Goal: Task Accomplishment & Management: Complete application form

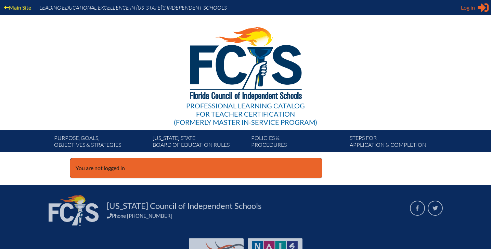
click at [464, 9] on span "Log in" at bounding box center [468, 7] width 14 height 8
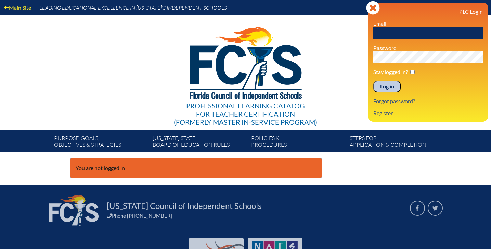
click at [398, 31] on input "text" at bounding box center [429, 33] width 110 height 12
click at [411, 33] on input "jdandrea@lhps.org" at bounding box center [429, 33] width 110 height 12
type input "[EMAIL_ADDRESS][DOMAIN_NAME]"
click at [394, 87] on input "Log in" at bounding box center [387, 86] width 27 height 12
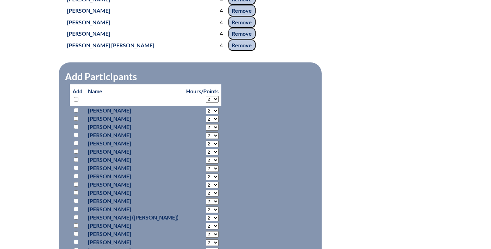
scroll to position [2164, 0]
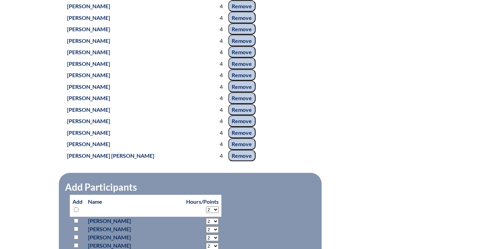
click at [76, 209] on input "checkbox" at bounding box center [76, 209] width 4 height 4
checkbox input "true"
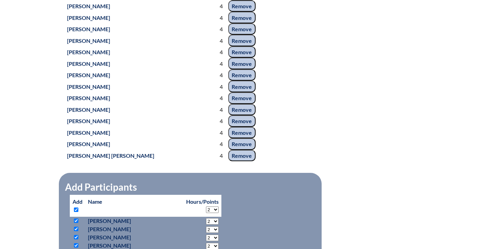
checkbox input "true"
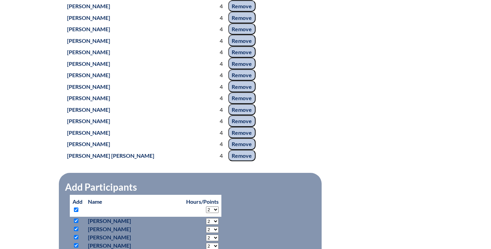
checkbox input "true"
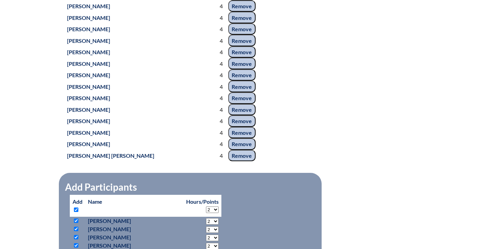
checkbox input "true"
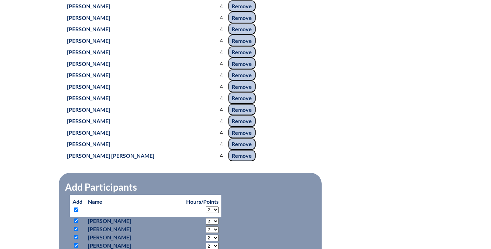
checkbox input "true"
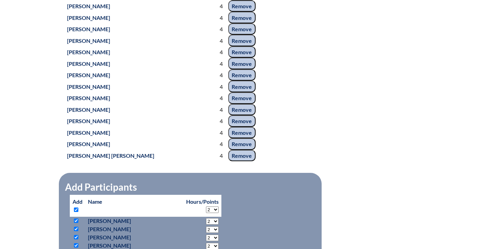
checkbox input "true"
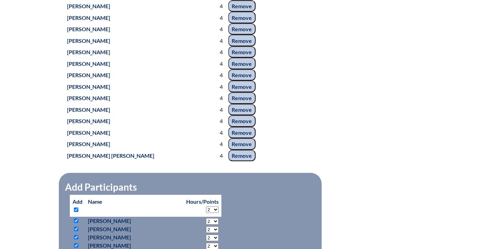
checkbox input "true"
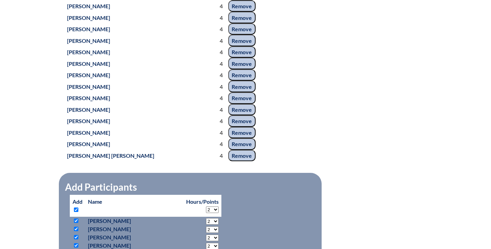
checkbox input "true"
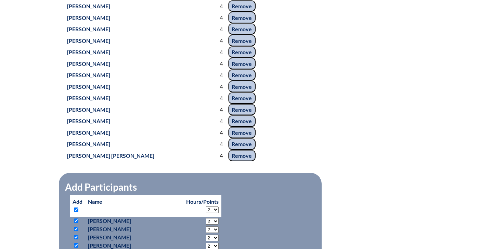
checkbox input "true"
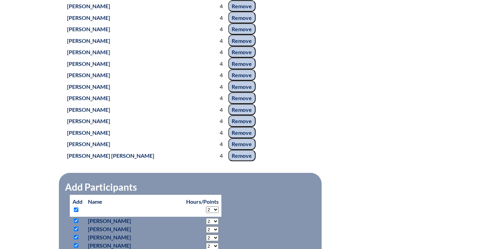
checkbox input "true"
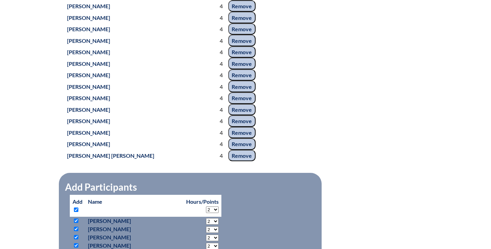
checkbox input "true"
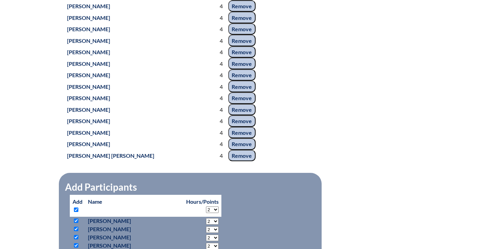
checkbox input "true"
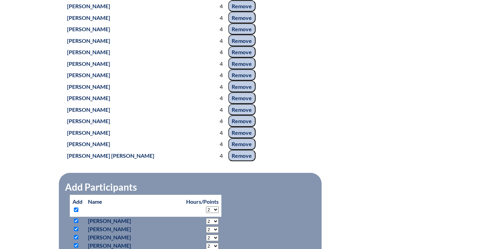
click at [206, 208] on select "2 3 4 5 6 7 8 9 10 11 12 13 14 15 16 17 18 19 20" at bounding box center [212, 209] width 13 height 7
select select "4"
click at [206, 206] on select "2 3 4 5 6 7 8 9 10 11 12 13 14 15 16 17 18 19 20" at bounding box center [212, 209] width 13 height 7
select select "4"
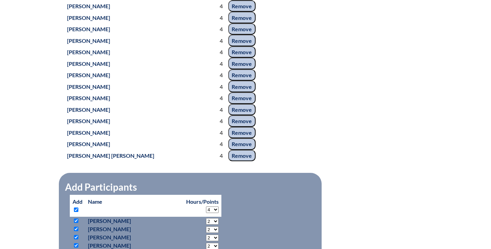
select select "4"
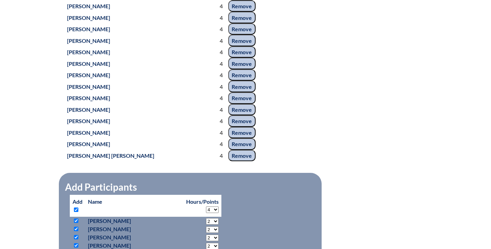
select select "4"
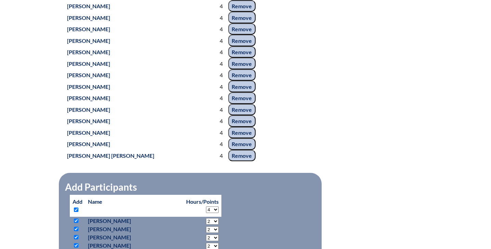
select select "4"
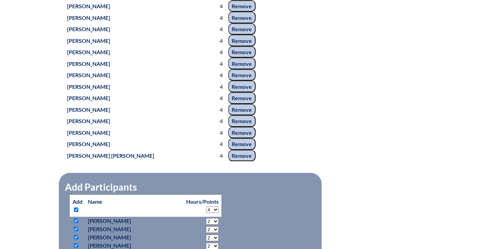
select select "4"
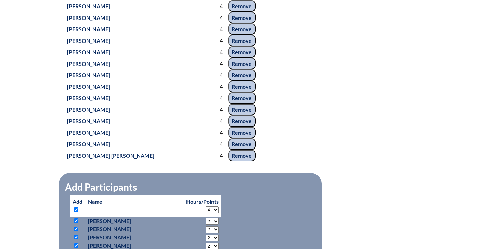
select select "4"
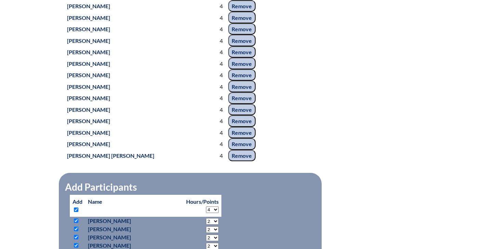
select select "4"
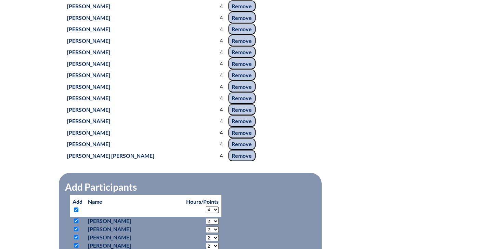
select select "4"
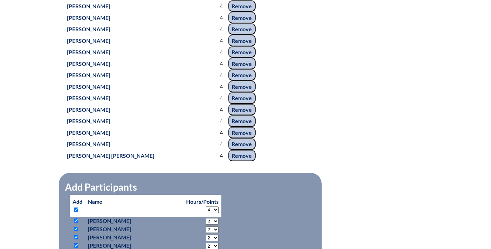
select select "4"
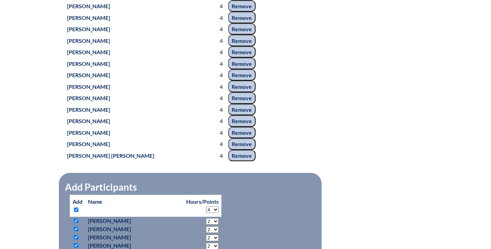
select select "4"
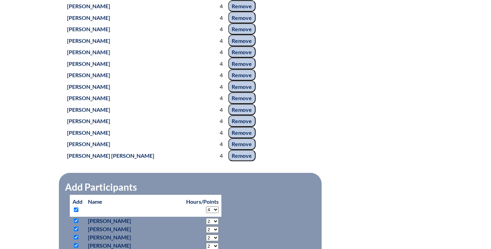
select select "4"
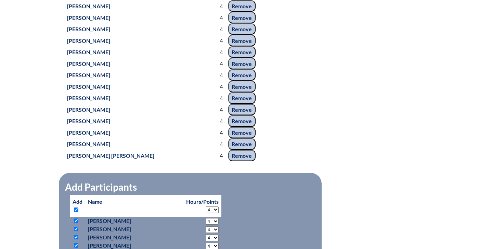
select select "4"
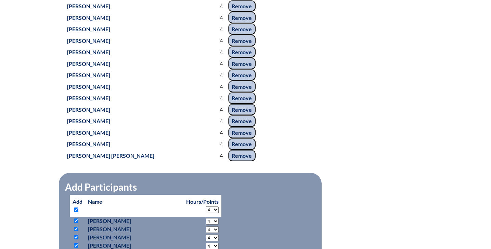
select select "4"
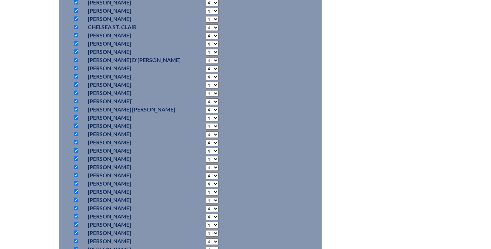
scroll to position [2799, 0]
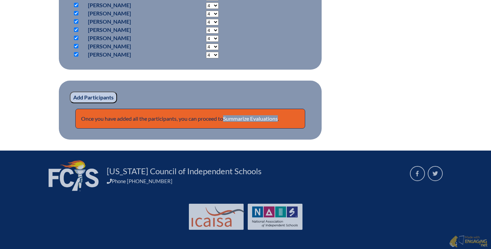
click at [90, 96] on input "Add Participants" at bounding box center [93, 97] width 47 height 12
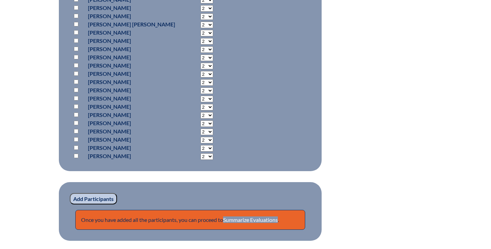
scroll to position [2575, 0]
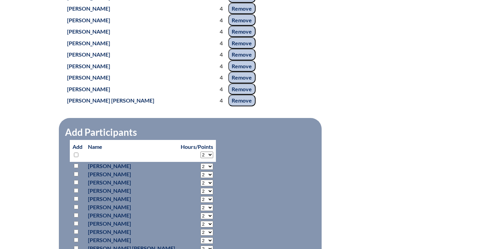
click at [75, 154] on input "checkbox" at bounding box center [76, 154] width 4 height 4
checkbox input "true"
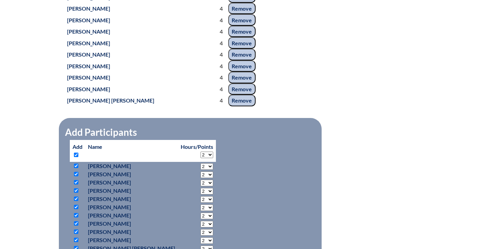
checkbox input "true"
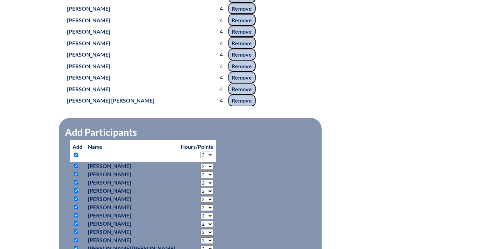
checkbox input "true"
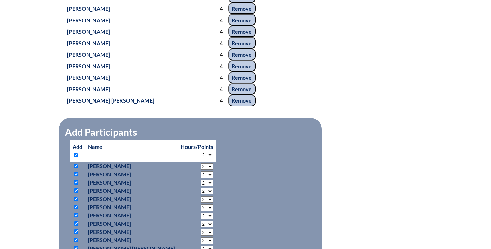
checkbox input "true"
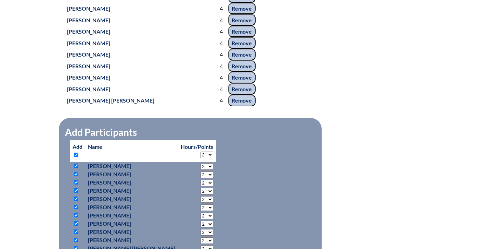
checkbox input "true"
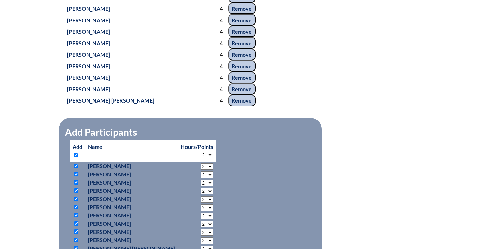
checkbox input "true"
click at [201, 151] on select "2 3 4 5 6 7 8 9 10 11 12 13 14 15 16 17 18 19 20" at bounding box center [207, 154] width 13 height 7
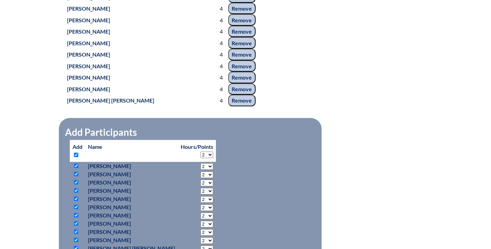
select select "4"
click at [201, 151] on select "2 3 4 5 6 7 8 9 10 11 12 13 14 15 16 17 18 19 20" at bounding box center [207, 154] width 13 height 7
select select "4"
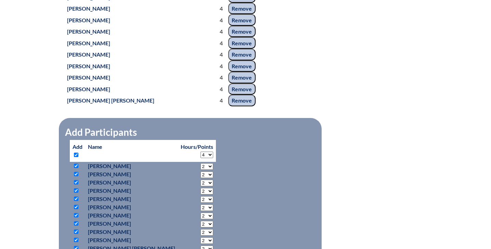
select select "4"
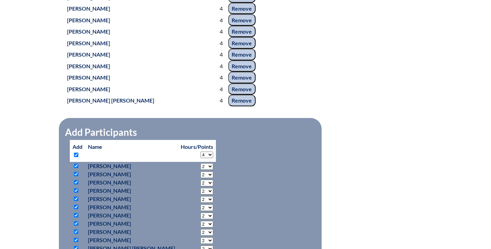
select select "4"
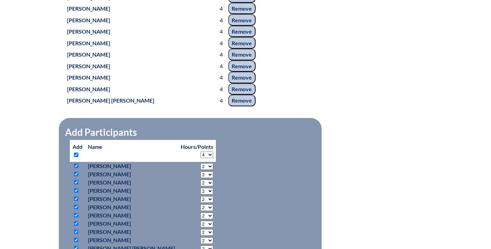
select select "4"
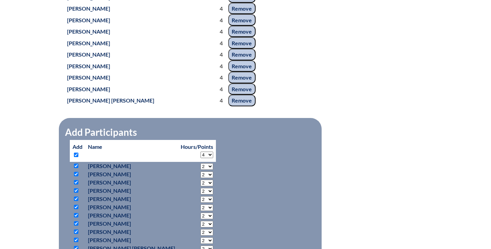
select select "4"
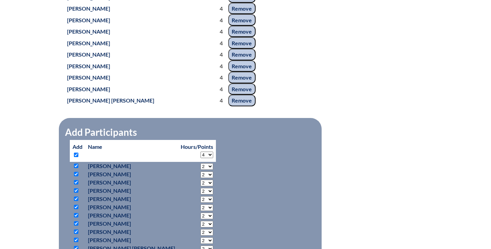
select select "4"
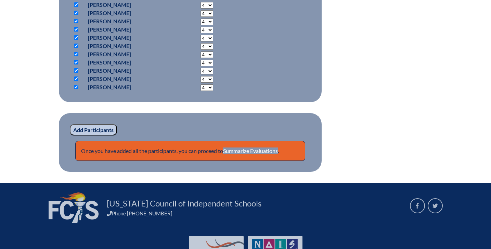
scroll to position [2900, 0]
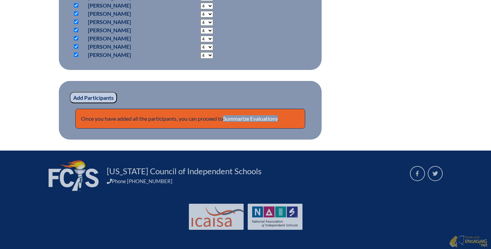
click at [89, 97] on input "Add Participants" at bounding box center [93, 98] width 47 height 12
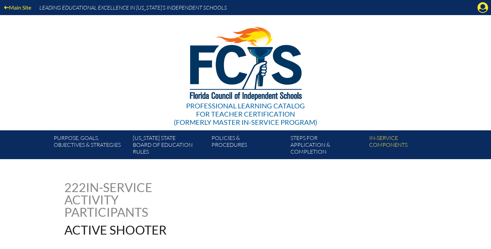
scroll to position [2900, 0]
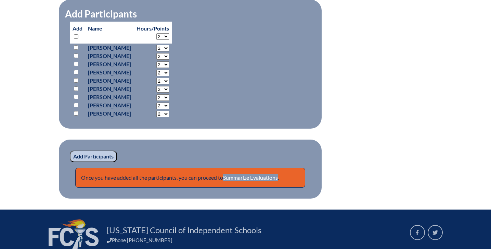
click at [75, 35] on input "checkbox" at bounding box center [76, 36] width 4 height 4
checkbox input "true"
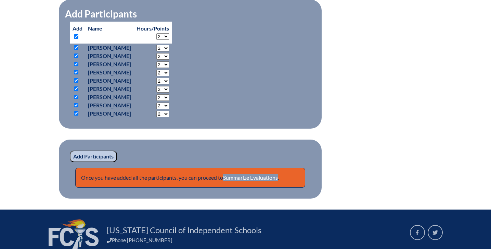
checkbox input "true"
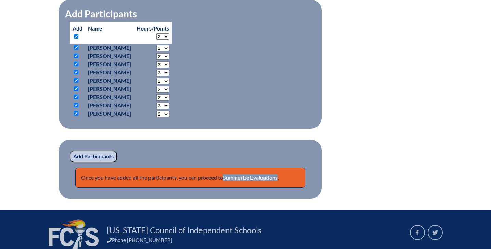
checkbox input "true"
click at [169, 34] on select "2 3 4 5 6 7 8 9 10 11 12 13 14 15 16 17 18 19 20" at bounding box center [162, 36] width 13 height 7
select select "4"
click at [169, 33] on select "2 3 4 5 6 7 8 9 10 11 12 13 14 15 16 17 18 19 20" at bounding box center [162, 36] width 13 height 7
select select "4"
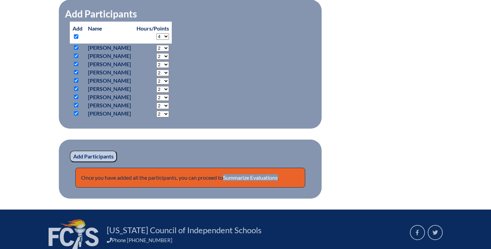
select select "4"
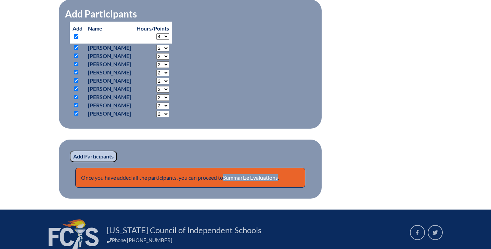
select select "4"
click at [88, 155] on input "Add Participants" at bounding box center [93, 156] width 47 height 12
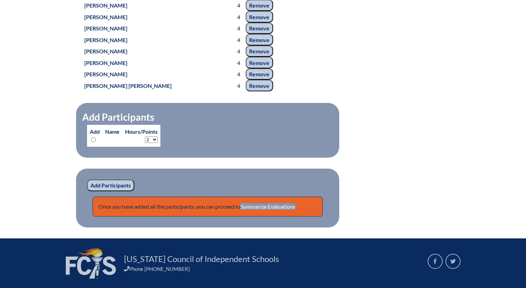
scroll to position [2900, 0]
click at [278, 208] on link "Summarize Evaluations" at bounding box center [267, 206] width 55 height 7
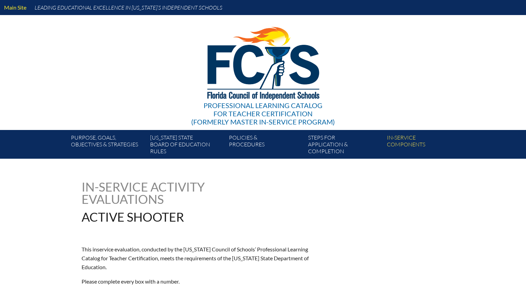
type input "0"
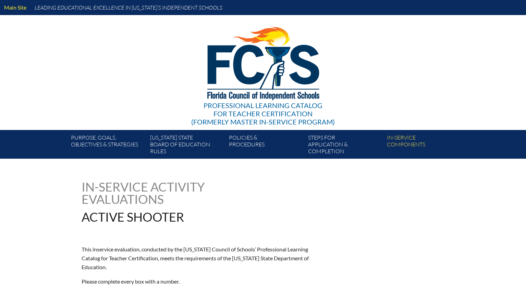
type input "0"
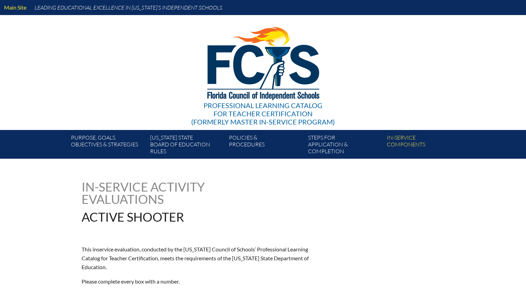
type input "0"
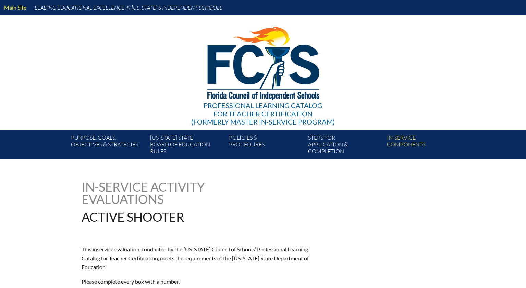
type input "0"
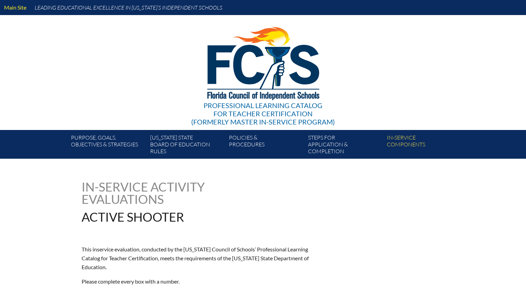
type input "0"
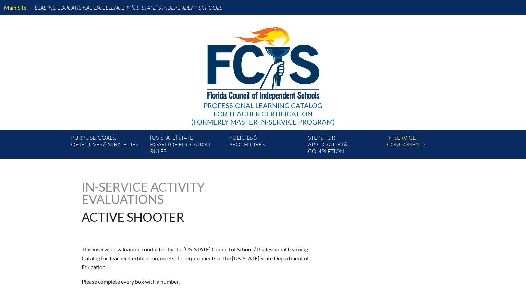
type input "0"
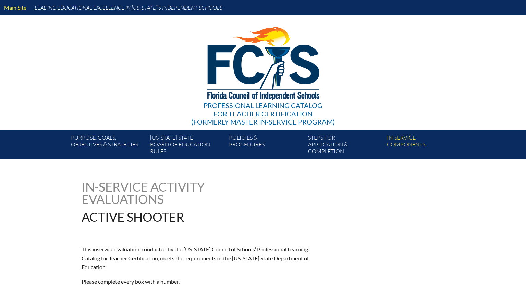
type input "0"
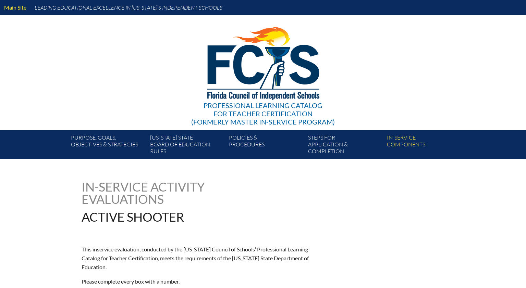
type input "0"
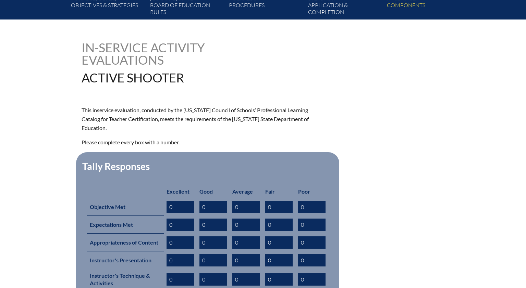
scroll to position [162, 0]
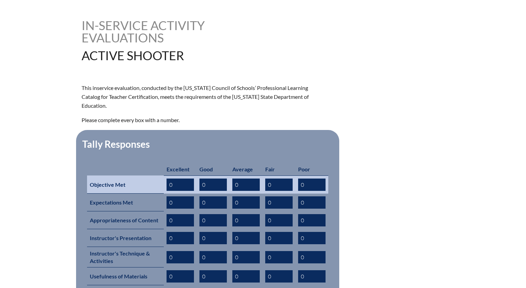
drag, startPoint x: 217, startPoint y: 172, endPoint x: 198, endPoint y: 172, distance: 18.8
click at [198, 176] on td "0" at bounding box center [213, 185] width 33 height 18
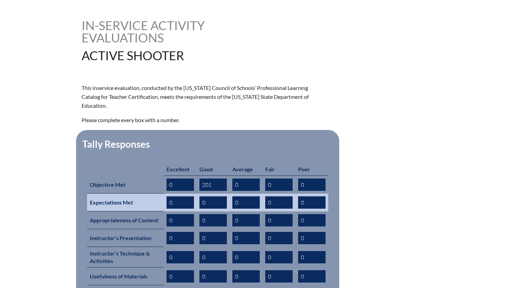
type input "201"
drag, startPoint x: 214, startPoint y: 192, endPoint x: 193, endPoint y: 190, distance: 21.7
click at [193, 194] on tr "Expectations Met 0 0 0 0 0" at bounding box center [207, 203] width 241 height 18
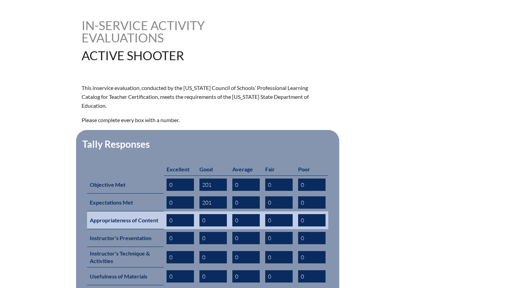
type input "201"
drag, startPoint x: 245, startPoint y: 210, endPoint x: 220, endPoint y: 209, distance: 25.7
click at [220, 212] on tr "Appropriateness of Content 0 0 0 0 0" at bounding box center [207, 221] width 241 height 18
type input "2"
type input "180"
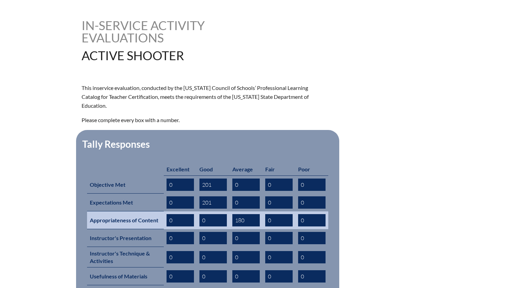
click at [218, 214] on input "0" at bounding box center [212, 220] width 27 height 12
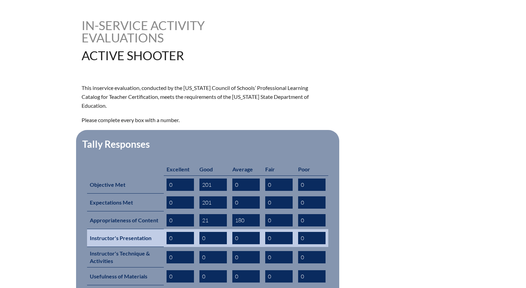
type input "21"
click at [219, 232] on input "0" at bounding box center [212, 238] width 27 height 12
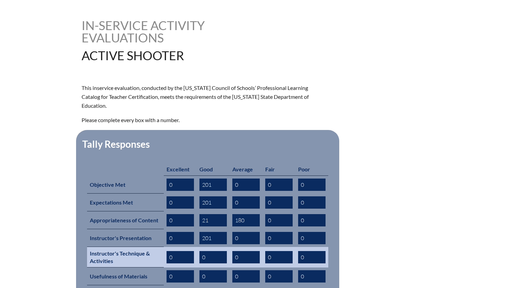
type input "201"
click at [220, 251] on input "0" at bounding box center [212, 257] width 27 height 12
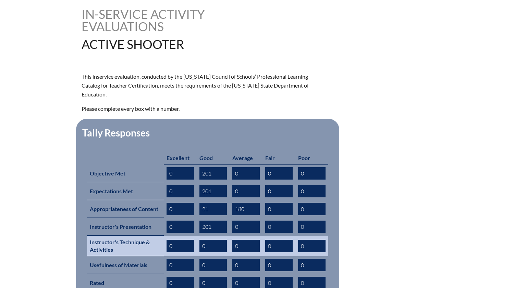
drag, startPoint x: 180, startPoint y: 234, endPoint x: 155, endPoint y: 235, distance: 25.7
click at [155, 236] on tr "Instructor's Technique & Activities 0 0 0 0 0" at bounding box center [207, 246] width 241 height 21
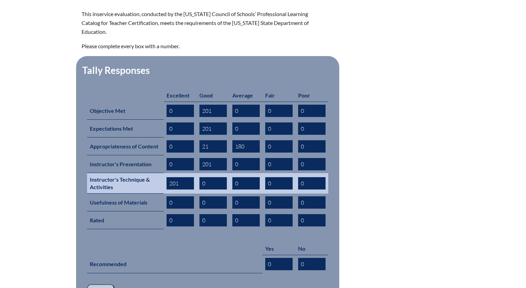
scroll to position [237, 0]
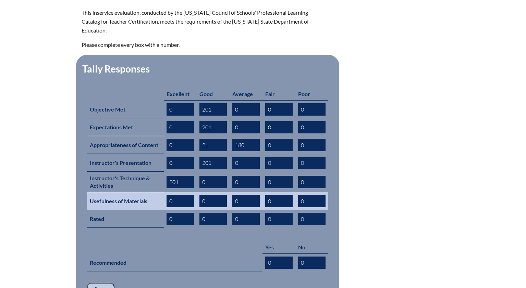
type input "201"
click at [252, 195] on input "0" at bounding box center [245, 201] width 27 height 12
click at [210, 195] on input "0" at bounding box center [212, 201] width 27 height 12
click at [186, 195] on input "0" at bounding box center [179, 201] width 27 height 12
type input "100"
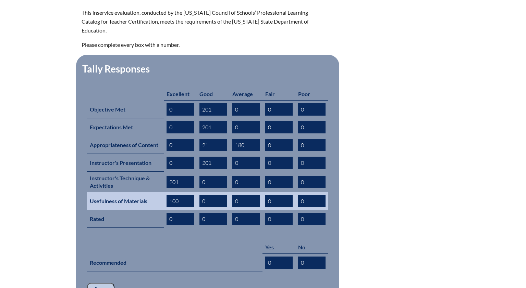
click at [220, 195] on input "0" at bounding box center [212, 201] width 27 height 12
type input "80"
click at [249, 195] on input "0" at bounding box center [245, 201] width 27 height 12
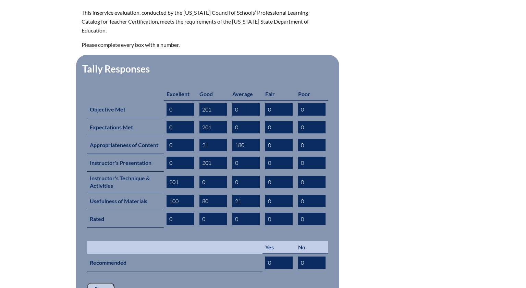
type input "21"
click at [191, 241] on td at bounding box center [174, 247] width 175 height 13
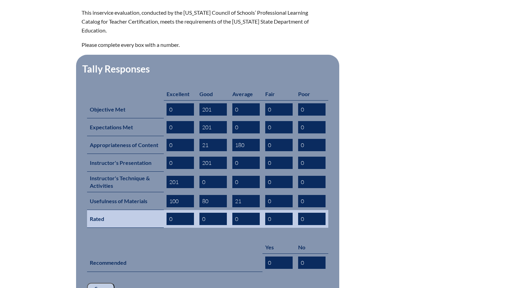
click at [209, 213] on input "0" at bounding box center [212, 219] width 27 height 12
type input "150"
drag, startPoint x: 241, startPoint y: 208, endPoint x: 227, endPoint y: 207, distance: 13.7
click at [227, 210] on tr "Rated 0 150 0 0 0" at bounding box center [207, 219] width 241 height 18
type input "6"
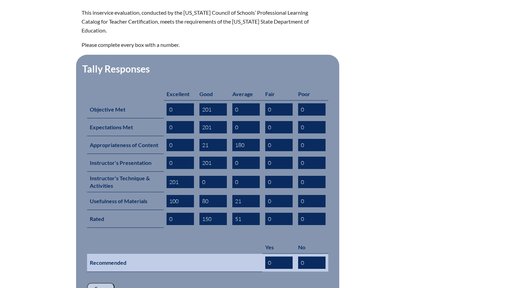
type input "51"
click at [278, 257] on input "0" at bounding box center [278, 263] width 27 height 12
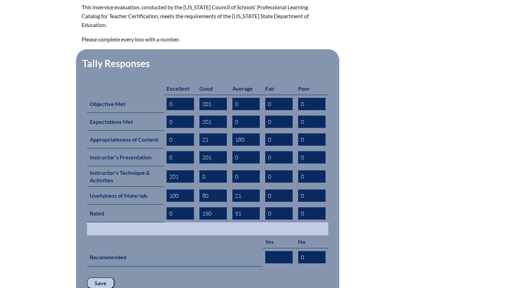
scroll to position [248, 0]
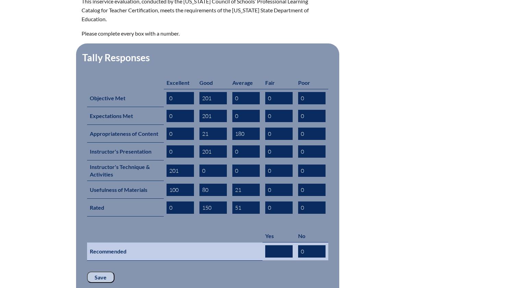
click at [281, 246] on input "text" at bounding box center [278, 252] width 27 height 12
click at [308, 246] on input "0" at bounding box center [311, 252] width 27 height 12
click at [281, 246] on input "150" at bounding box center [278, 252] width 27 height 12
type input "1"
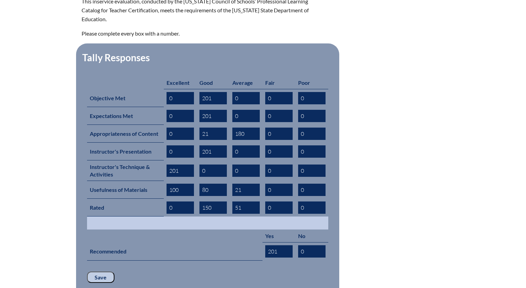
type input "201"
click at [210, 217] on td at bounding box center [207, 223] width 241 height 13
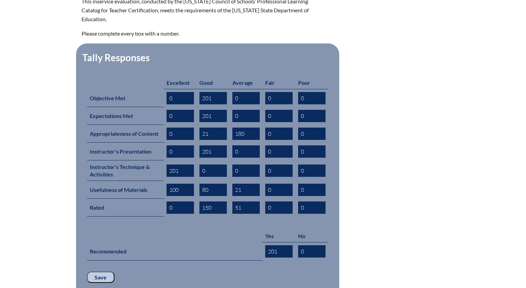
click at [92, 272] on input "Save" at bounding box center [100, 278] width 27 height 12
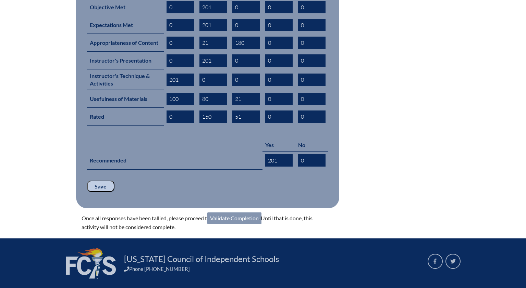
scroll to position [377, 0]
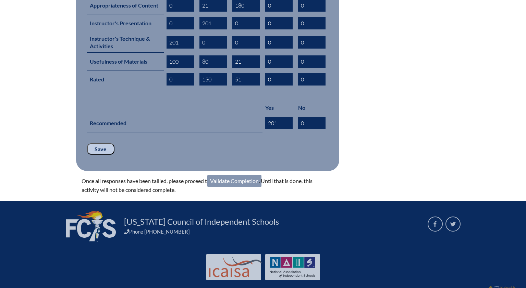
click at [228, 175] on link "Validate Completion" at bounding box center [234, 181] width 54 height 12
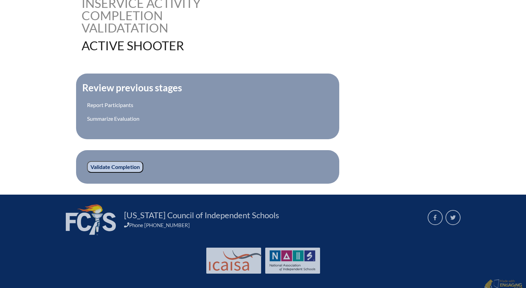
scroll to position [189, 0]
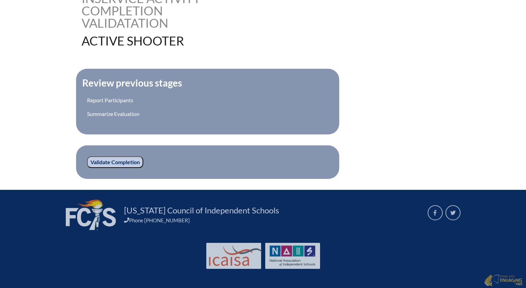
click at [105, 165] on input "Validate Completion" at bounding box center [115, 162] width 56 height 12
